Goal: Navigation & Orientation: Go to known website

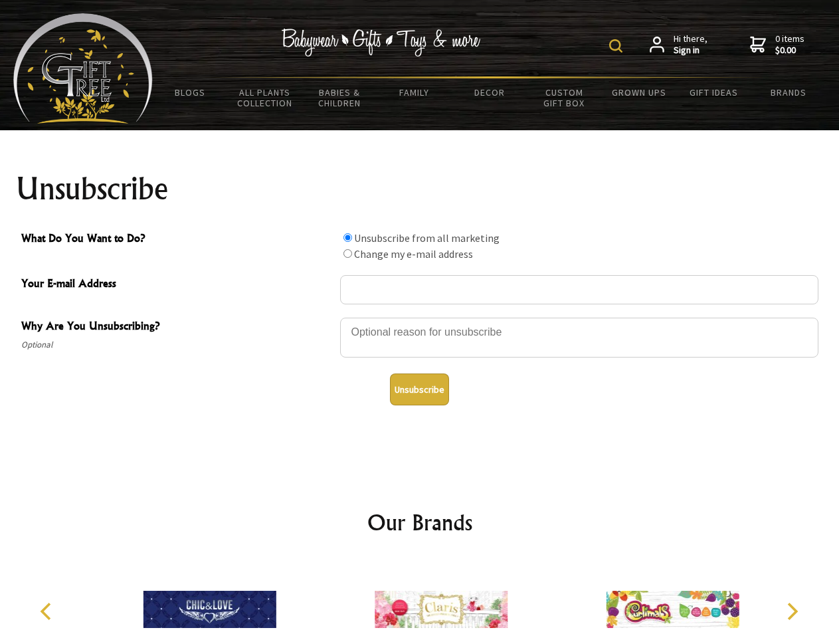
click at [618, 46] on img at bounding box center [616, 45] width 13 height 13
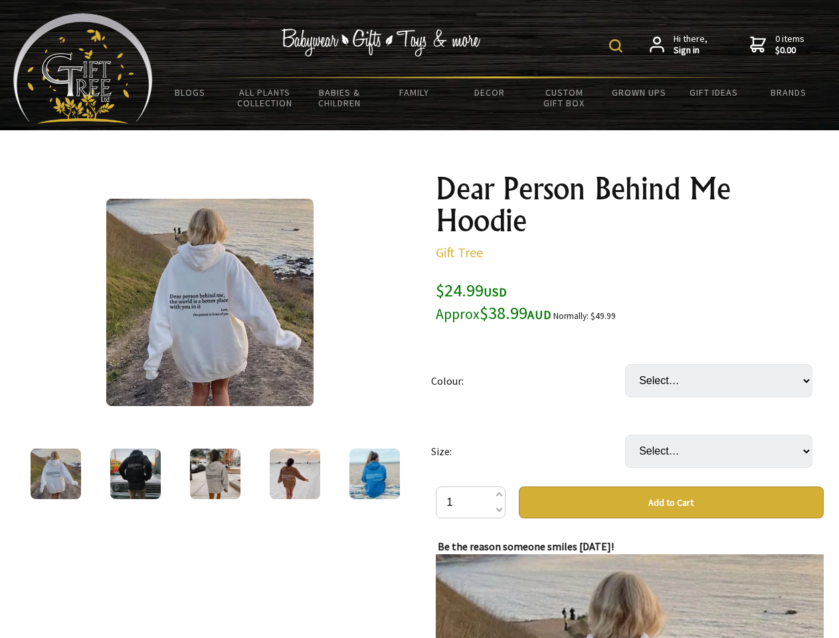
click at [618, 46] on img at bounding box center [616, 45] width 13 height 13
click at [210, 302] on img at bounding box center [209, 302] width 207 height 207
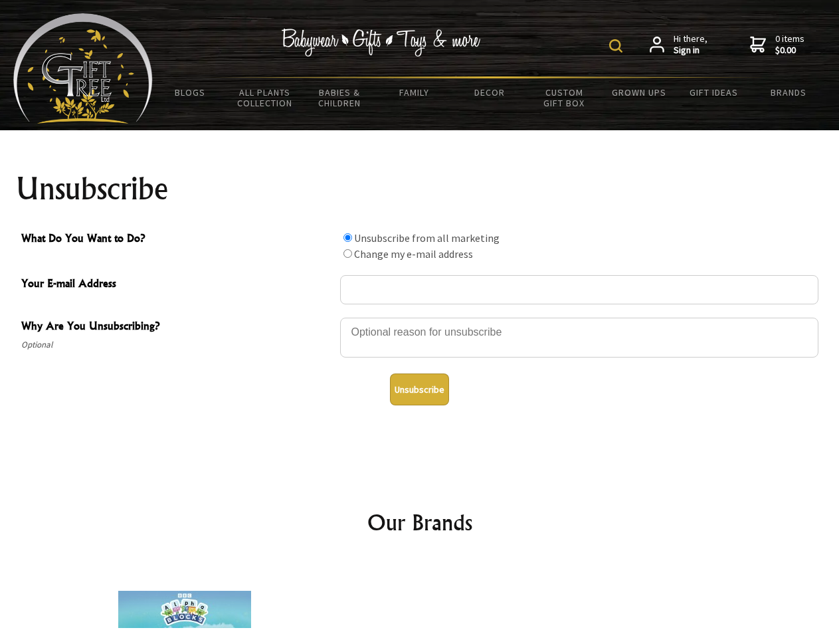
click at [618, 46] on img at bounding box center [616, 45] width 13 height 13
